Goal: Information Seeking & Learning: Learn about a topic

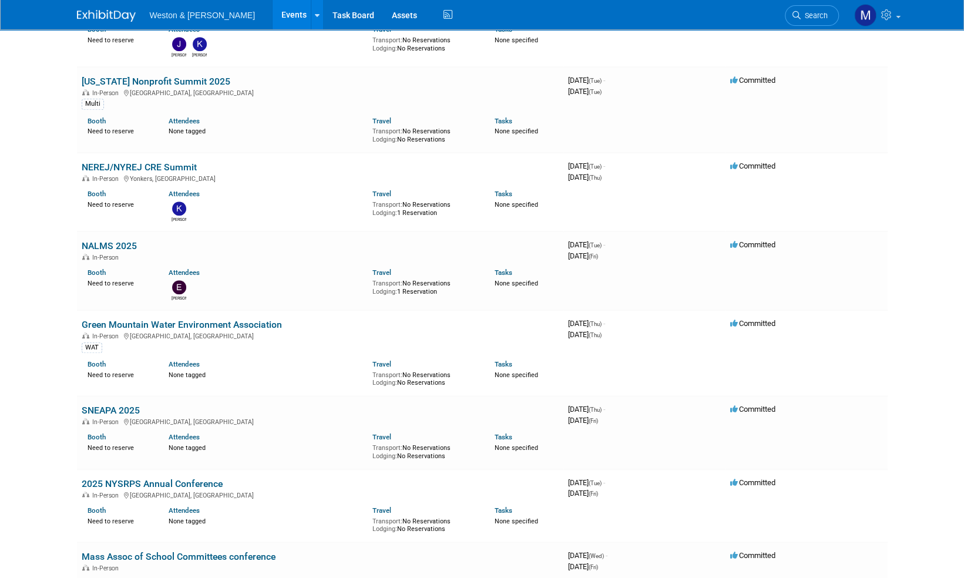
drag, startPoint x: 0, startPoint y: 0, endPoint x: 103, endPoint y: 11, distance: 103.9
click at [103, 11] on img at bounding box center [106, 16] width 59 height 12
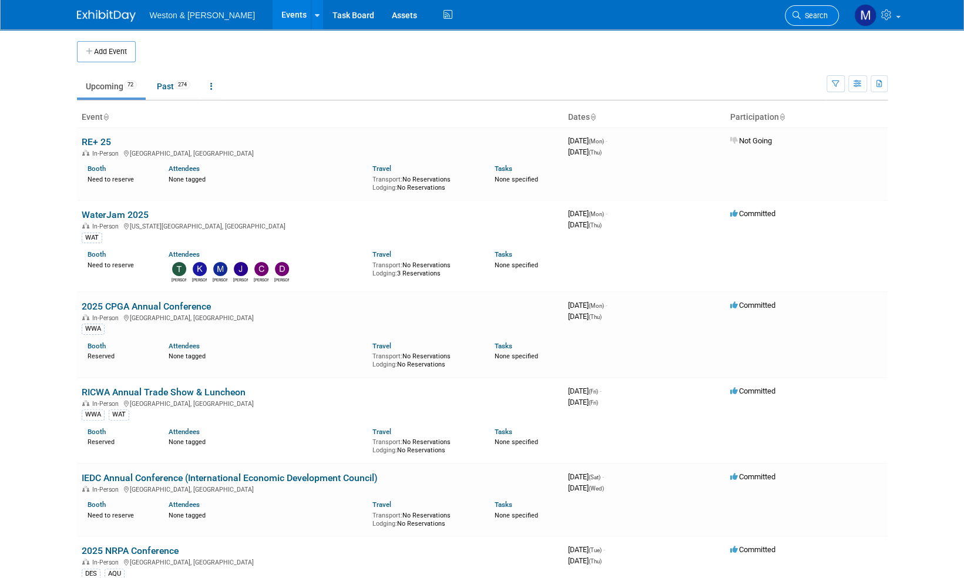
click at [820, 14] on span "Search" at bounding box center [814, 15] width 27 height 9
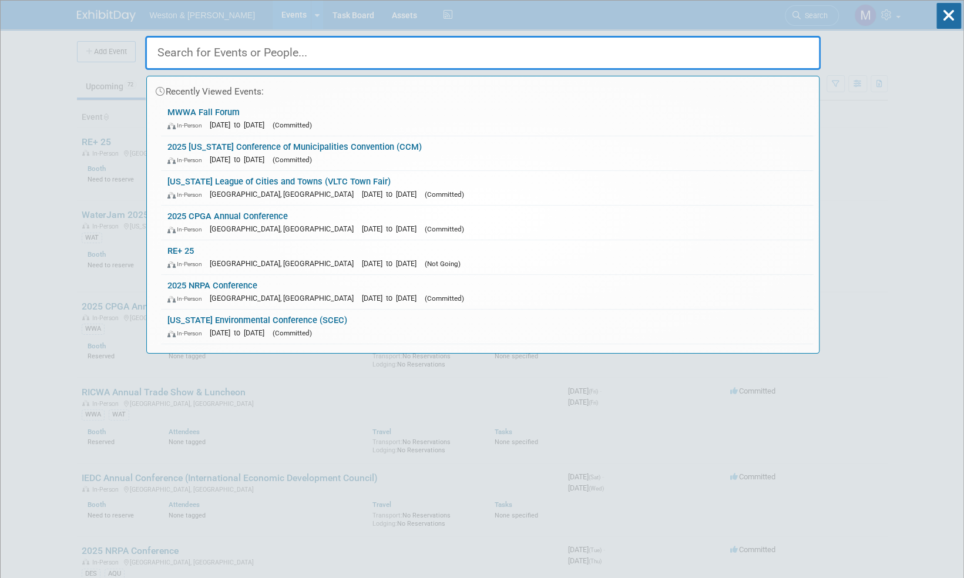
type input "I"
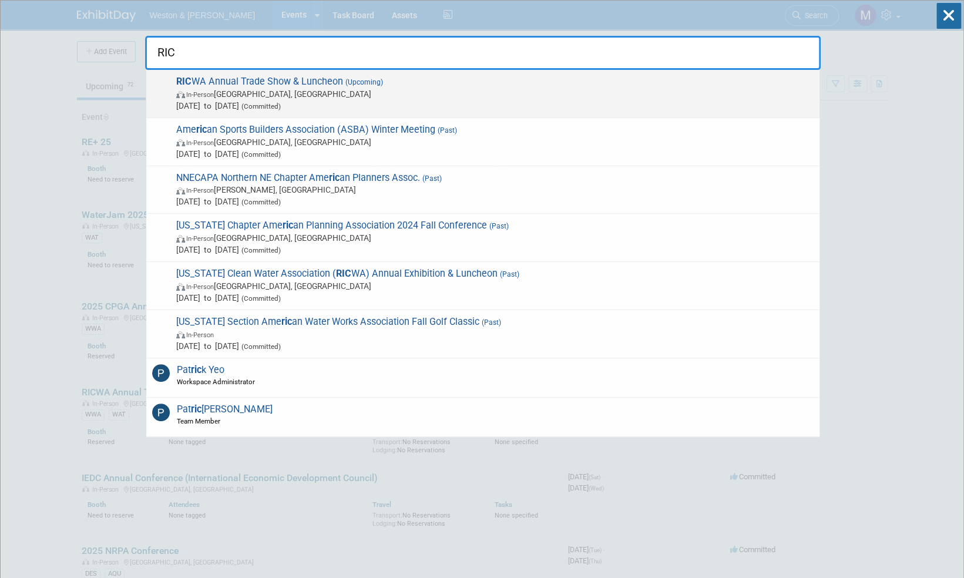
type input "RIC"
click at [276, 81] on span "RIC WA Annual Trade Show & Luncheon (Upcoming) In-Person Warwick, RI Sep 12, 20…" at bounding box center [493, 94] width 641 height 36
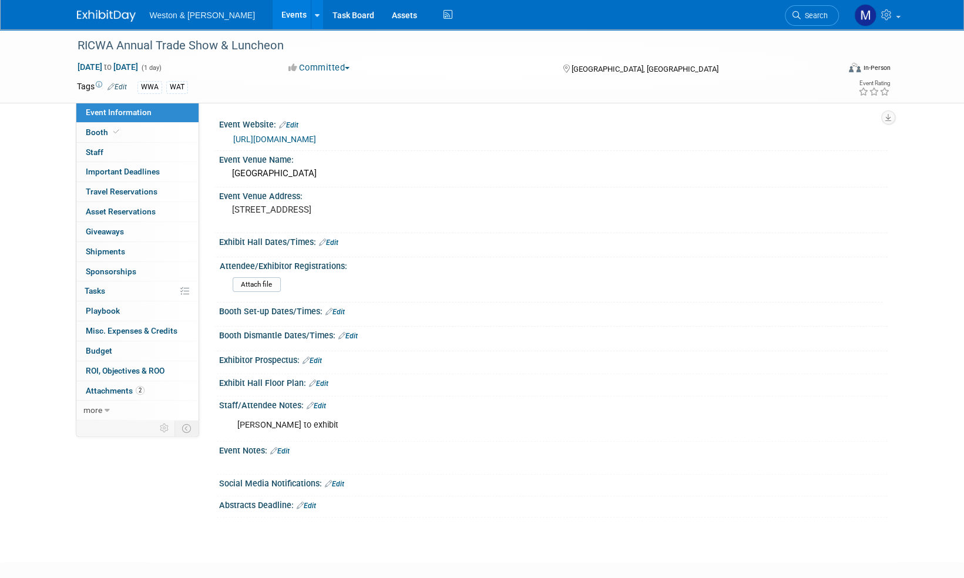
click at [110, 16] on img at bounding box center [106, 16] width 59 height 12
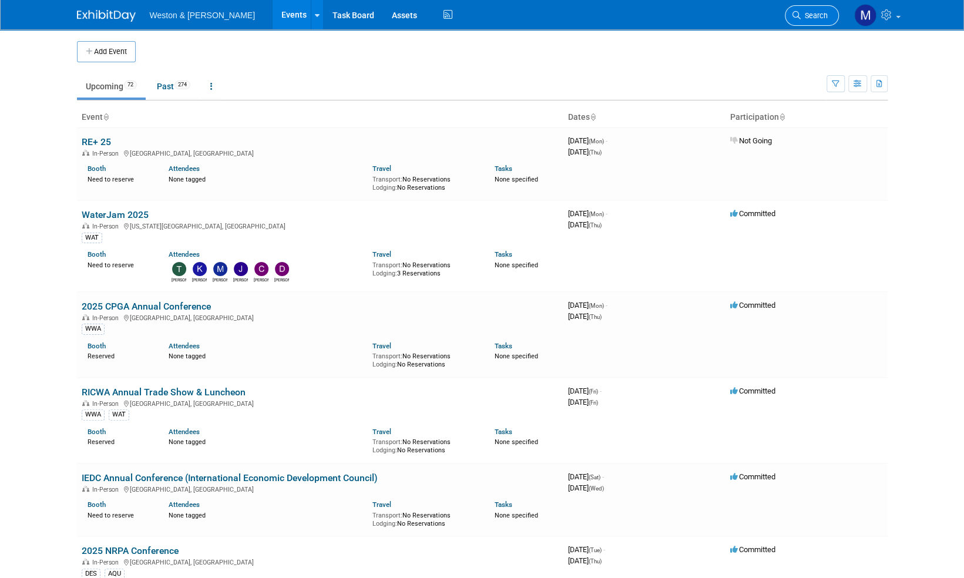
click at [822, 15] on span "Search" at bounding box center [814, 15] width 27 height 9
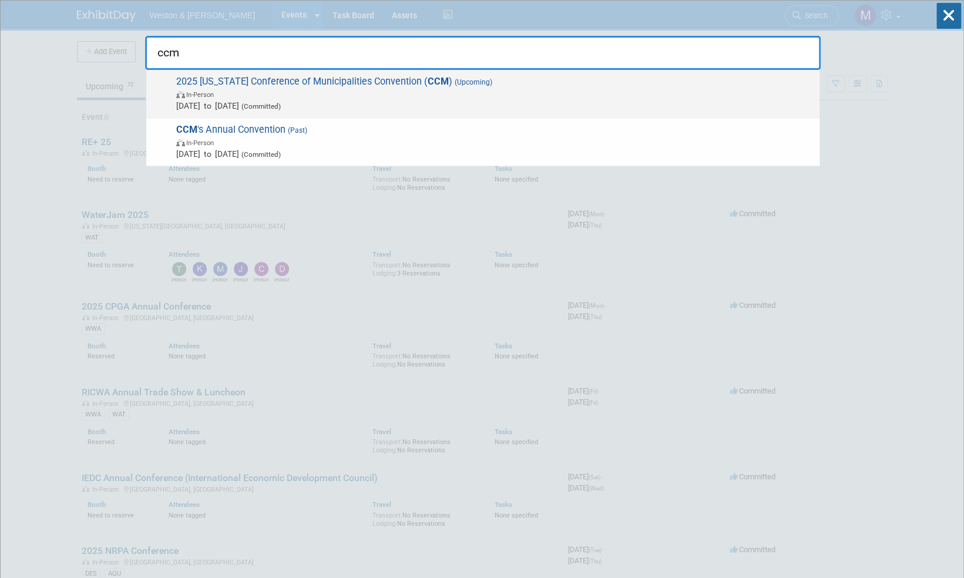
type input "ccm"
click at [306, 82] on span "2025 Connecticut Conference of Municipalities Convention ( CCM ) (Upcoming) In-…" at bounding box center [493, 94] width 641 height 36
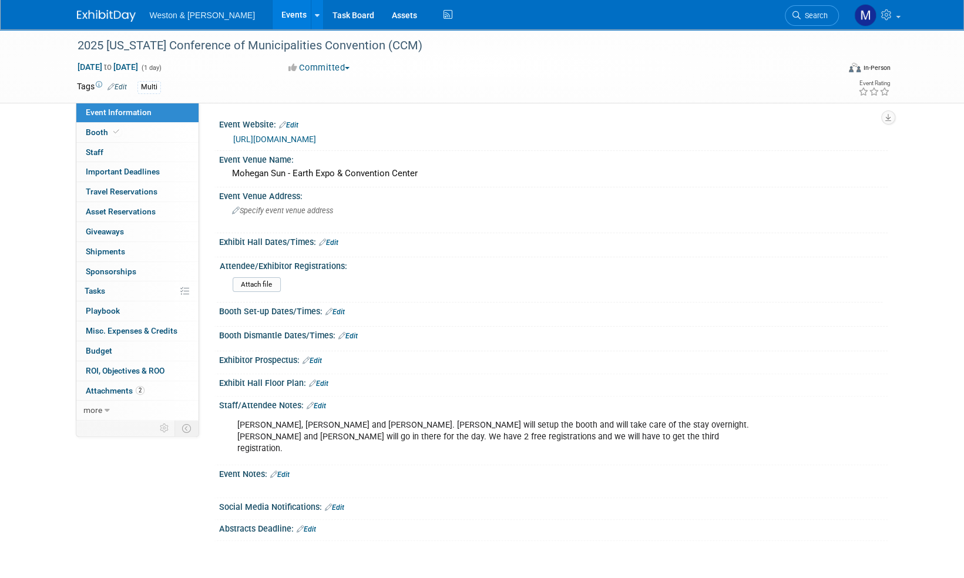
click at [289, 471] on link "Edit" at bounding box center [279, 475] width 19 height 8
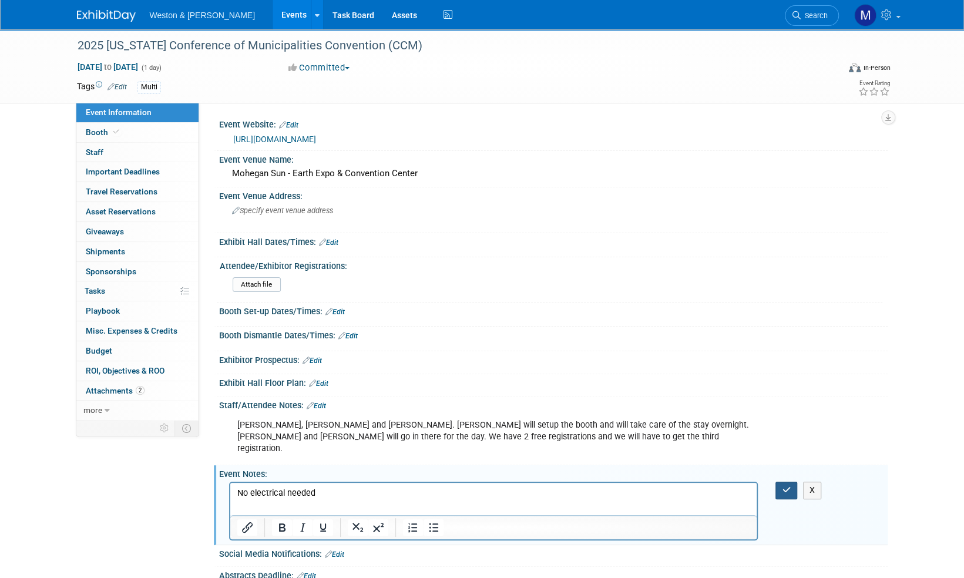
click at [782, 482] on button "button" at bounding box center [786, 490] width 22 height 17
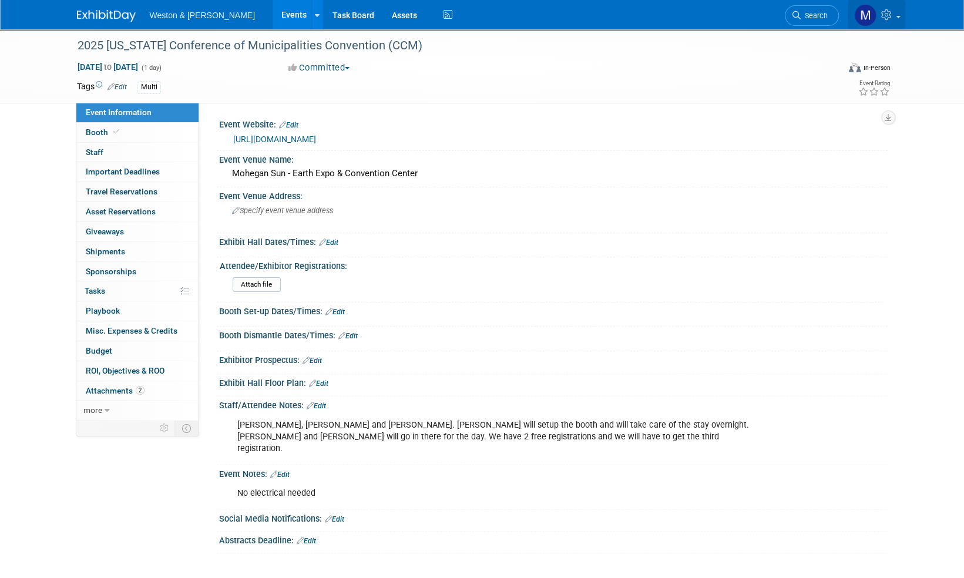
click at [887, 12] on icon at bounding box center [888, 14] width 14 height 11
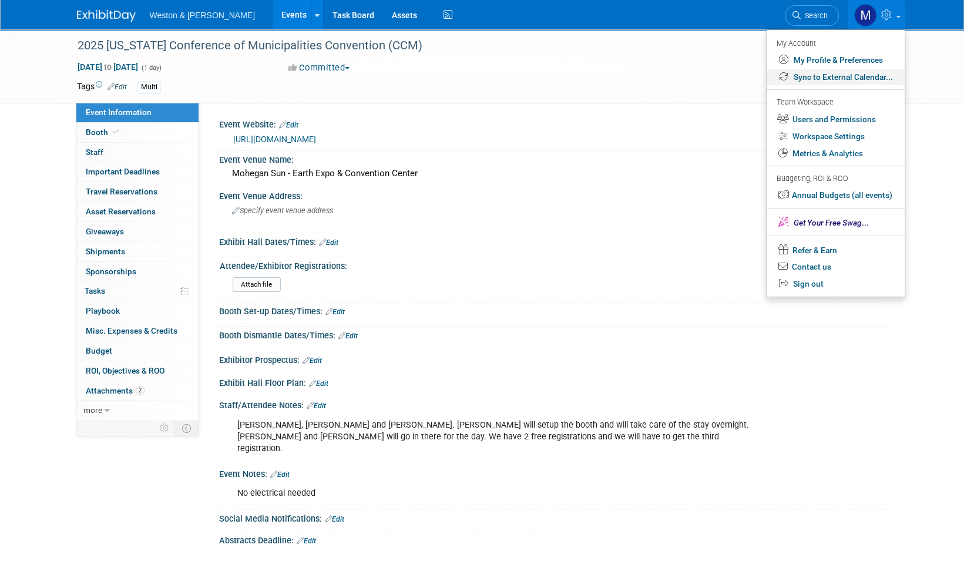
click at [858, 75] on link "Sync to External Calendar..." at bounding box center [836, 77] width 138 height 17
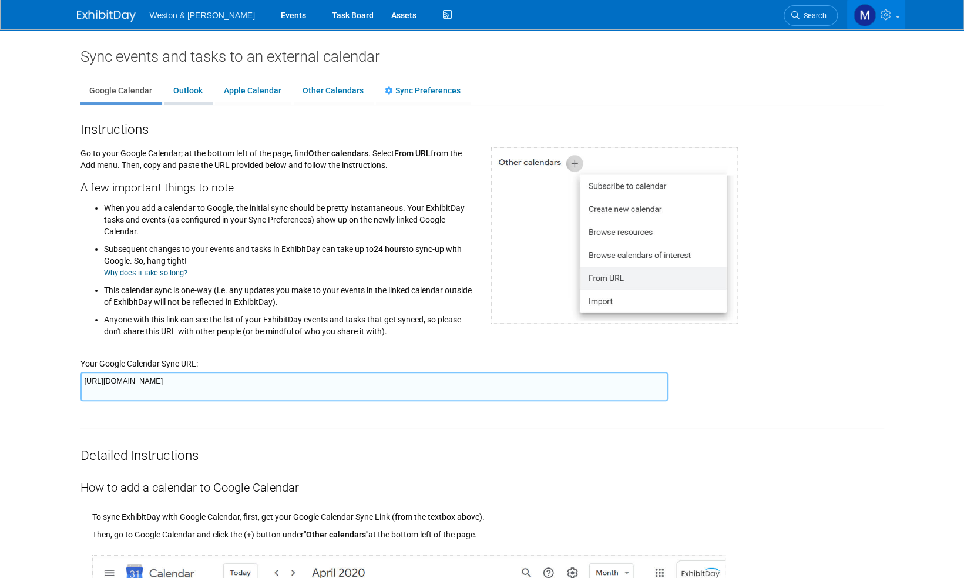
click at [183, 90] on link "Outlook" at bounding box center [187, 91] width 47 height 22
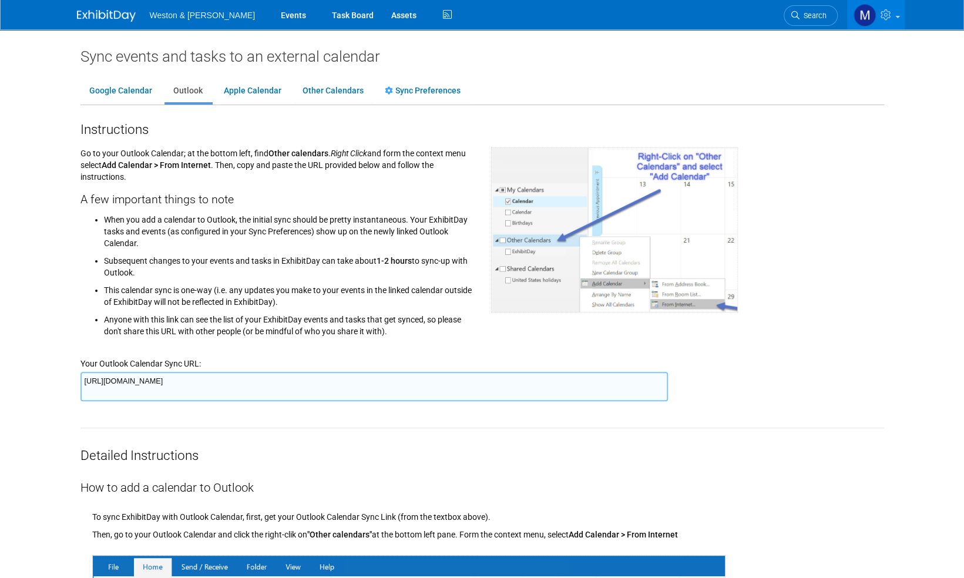
click at [652, 384] on textarea "[URL][DOMAIN_NAME]" at bounding box center [373, 386] width 587 height 29
click at [818, 11] on span "Search" at bounding box center [813, 15] width 27 height 9
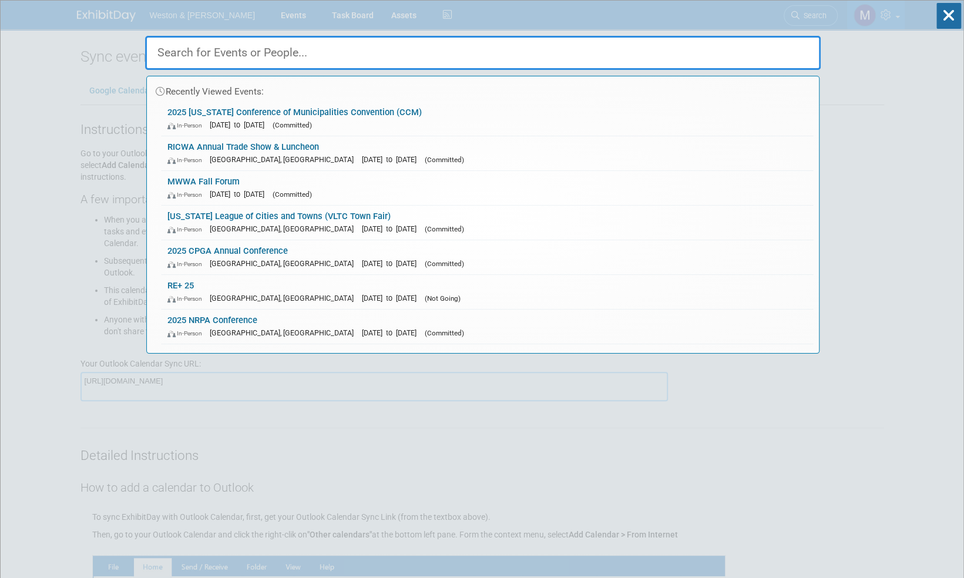
click at [233, 44] on input "text" at bounding box center [483, 53] width 676 height 34
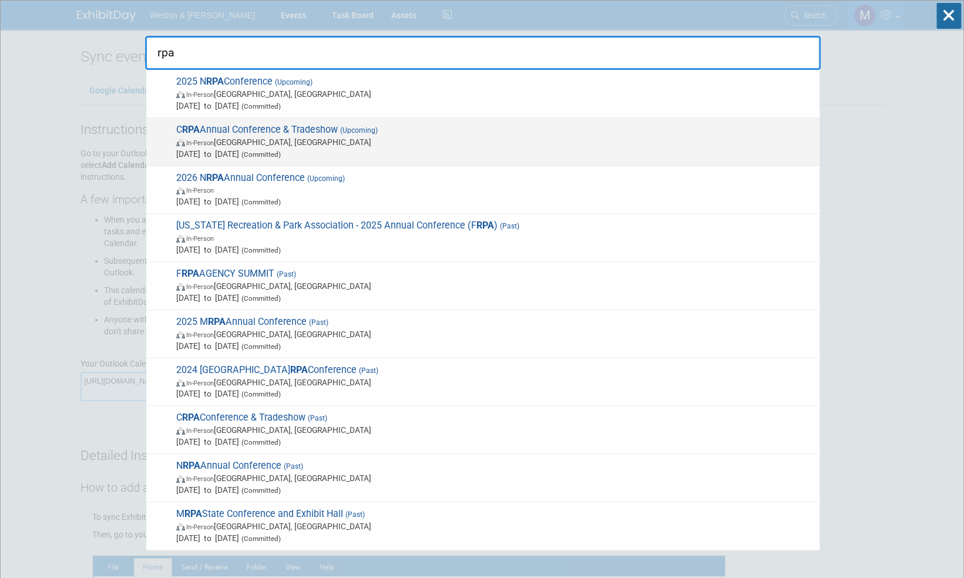
type input "rpa"
click at [246, 121] on div "C RPA Annual Conference & Tradeshow (Upcoming) In-Person Montville, CT Nov 24, …" at bounding box center [482, 142] width 673 height 48
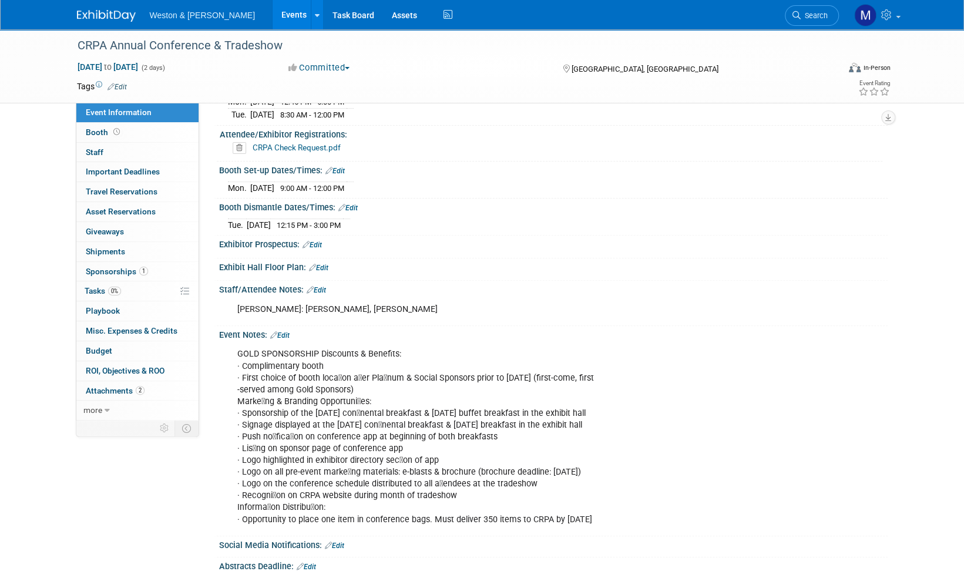
scroll to position [176, 0]
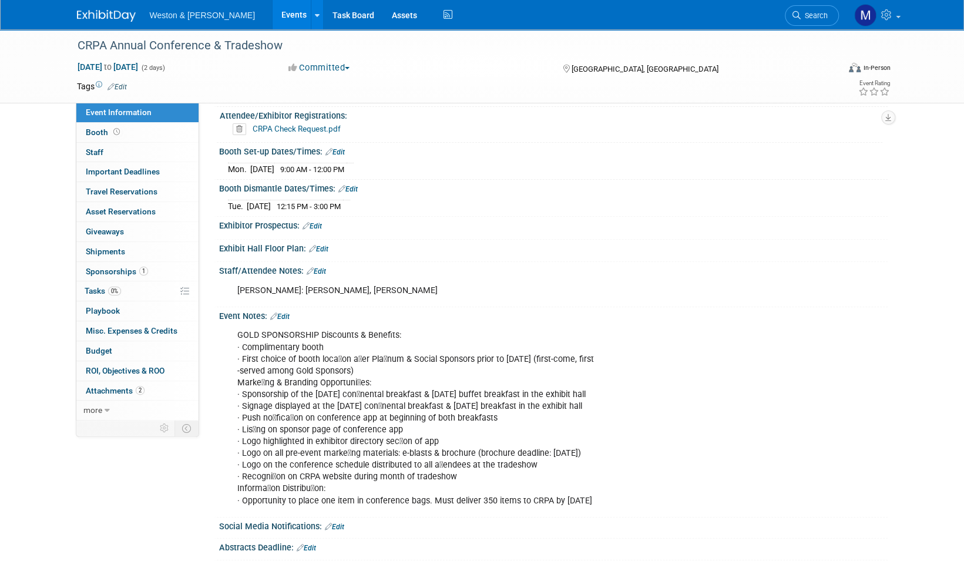
click at [123, 113] on span "Event Information" at bounding box center [119, 112] width 66 height 9
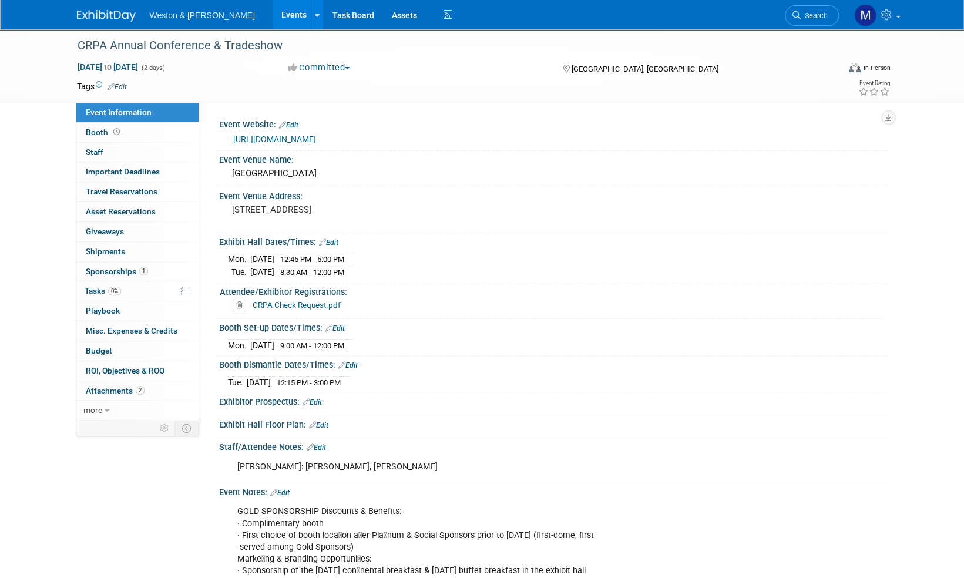
click at [105, 17] on img at bounding box center [106, 16] width 59 height 12
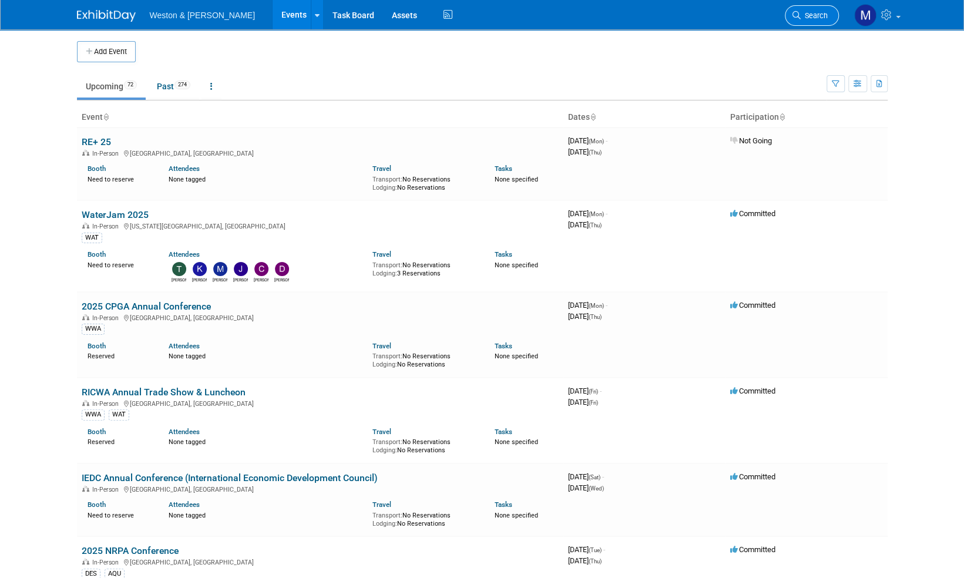
click at [820, 15] on span "Search" at bounding box center [814, 15] width 27 height 9
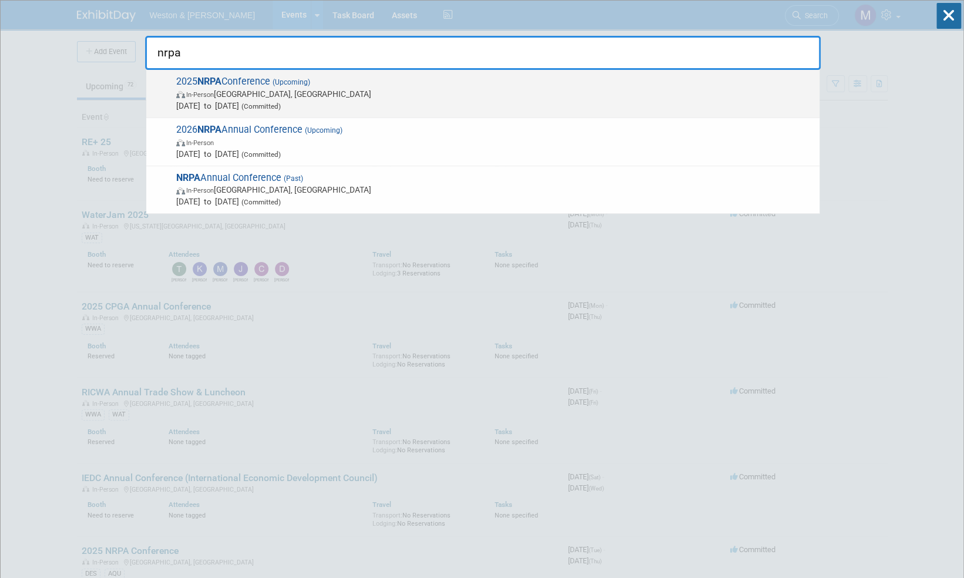
type input "nrpa"
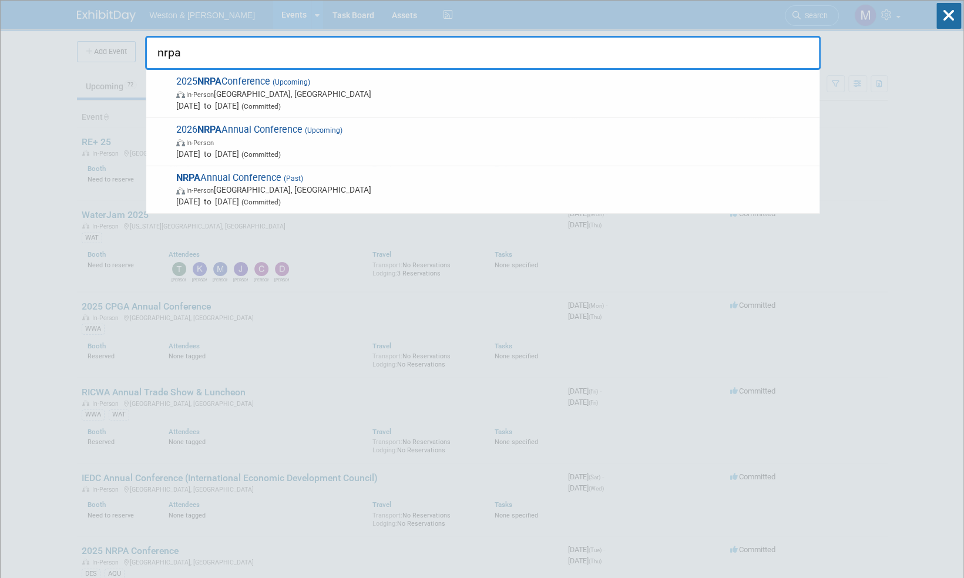
click at [247, 85] on span "2025 NRPA Conference (Upcoming) In-Person [GEOGRAPHIC_DATA], [GEOGRAPHIC_DATA] …" at bounding box center [493, 94] width 641 height 36
